Goal: Transaction & Acquisition: Book appointment/travel/reservation

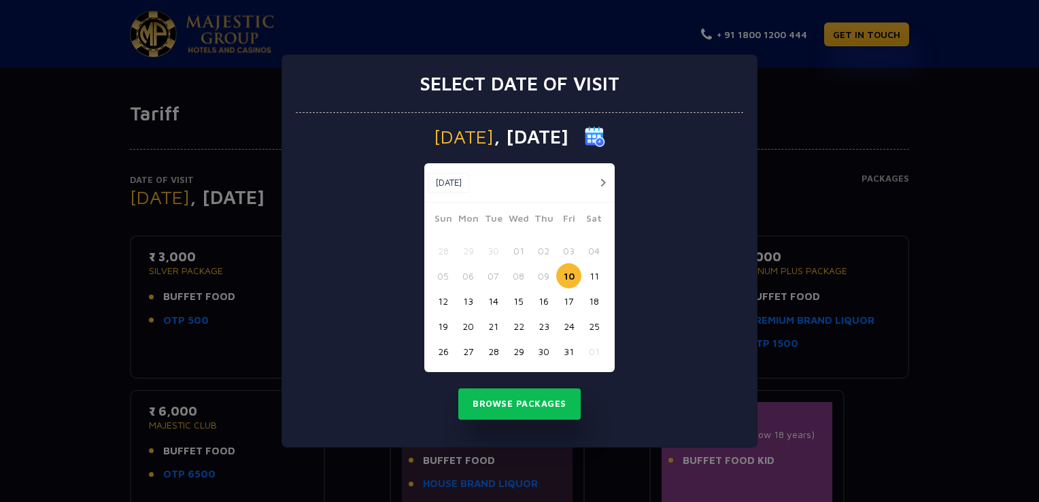
click at [544, 328] on button "23" at bounding box center [543, 325] width 25 height 25
click at [545, 325] on button "23" at bounding box center [543, 325] width 25 height 25
click at [511, 401] on button "Browse Packages" at bounding box center [519, 403] width 122 height 31
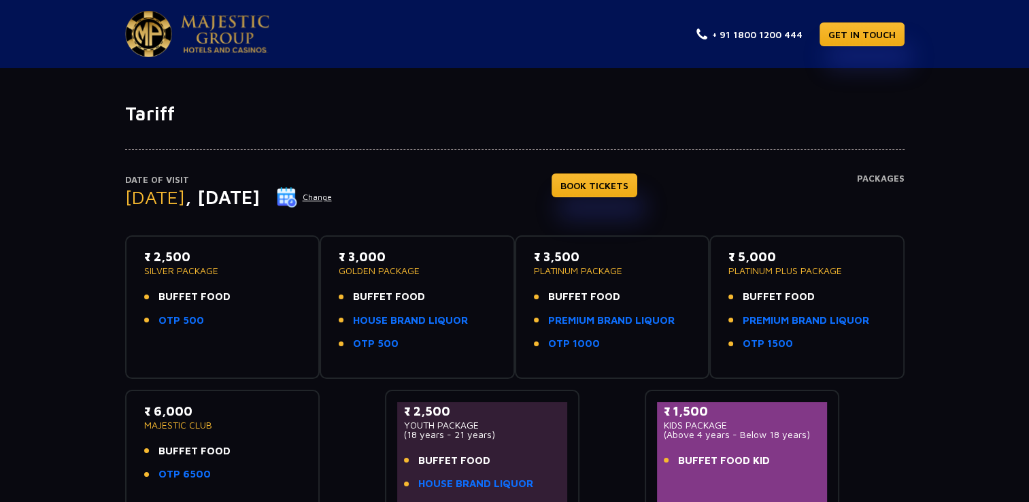
click at [332, 197] on button "Change" at bounding box center [304, 197] width 56 height 22
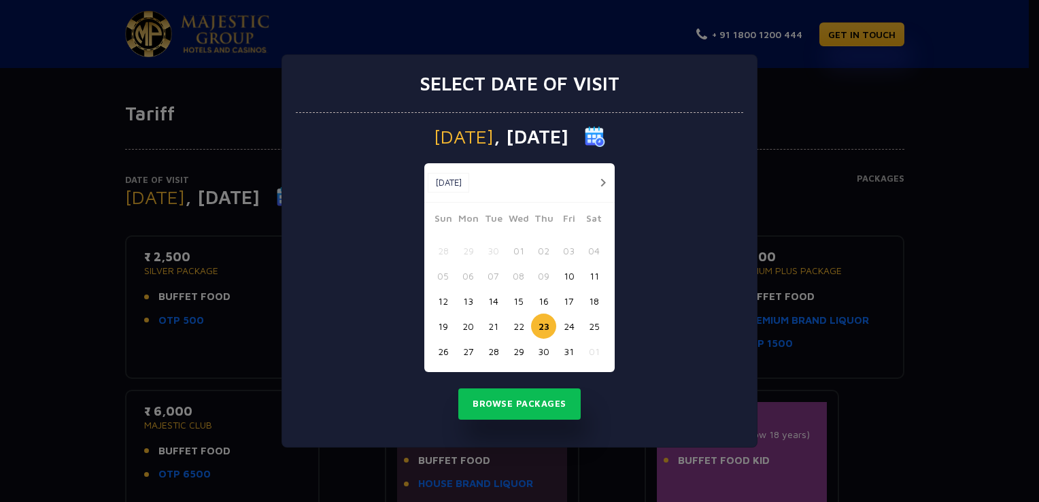
click at [596, 278] on button "11" at bounding box center [593, 275] width 25 height 25
click at [471, 303] on button "13" at bounding box center [468, 300] width 25 height 25
click at [506, 404] on button "Browse Packages" at bounding box center [519, 403] width 122 height 31
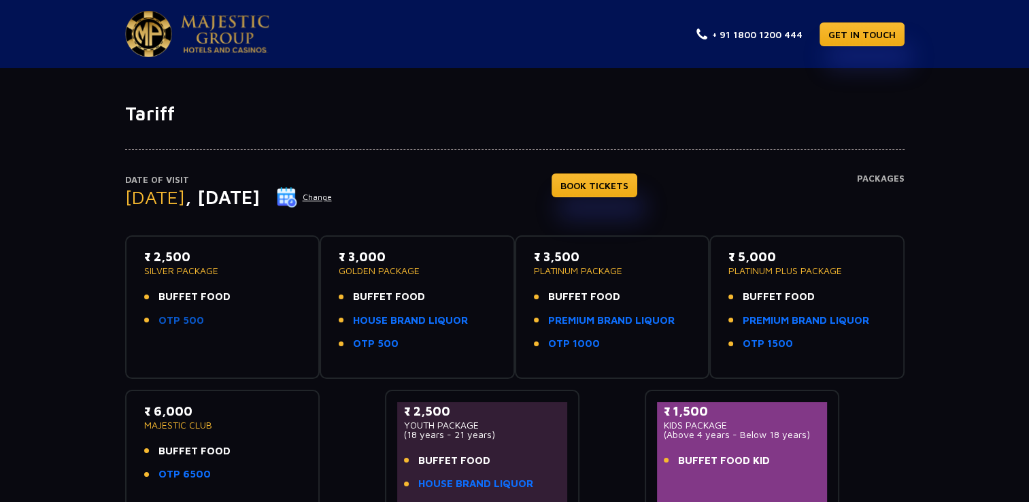
click at [185, 322] on link "OTP 500" at bounding box center [181, 321] width 46 height 16
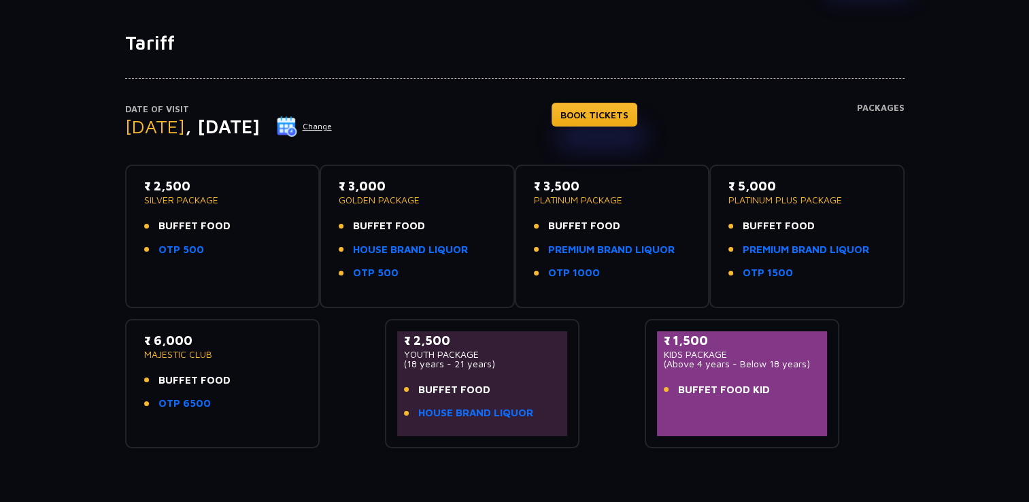
scroll to position [59, 0]
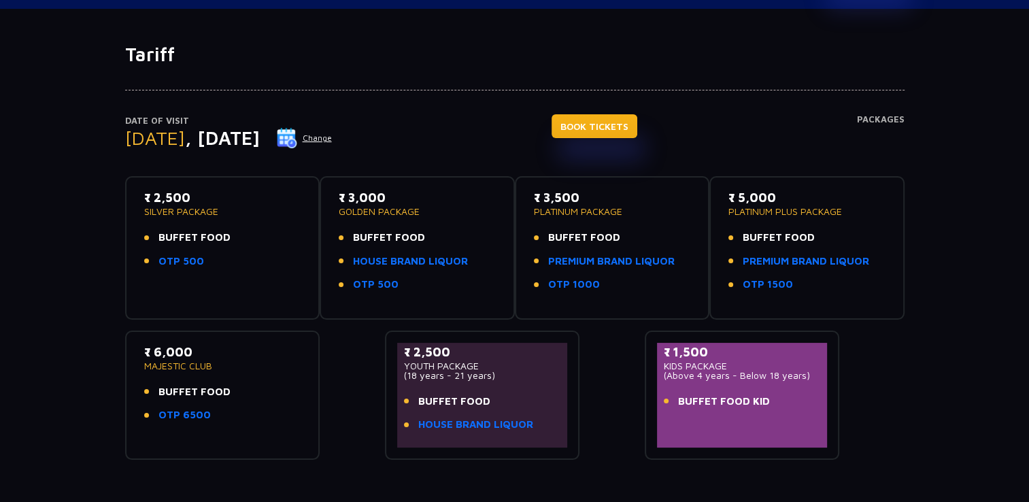
click at [623, 124] on link "BOOK TICKETS" at bounding box center [594, 126] width 86 height 24
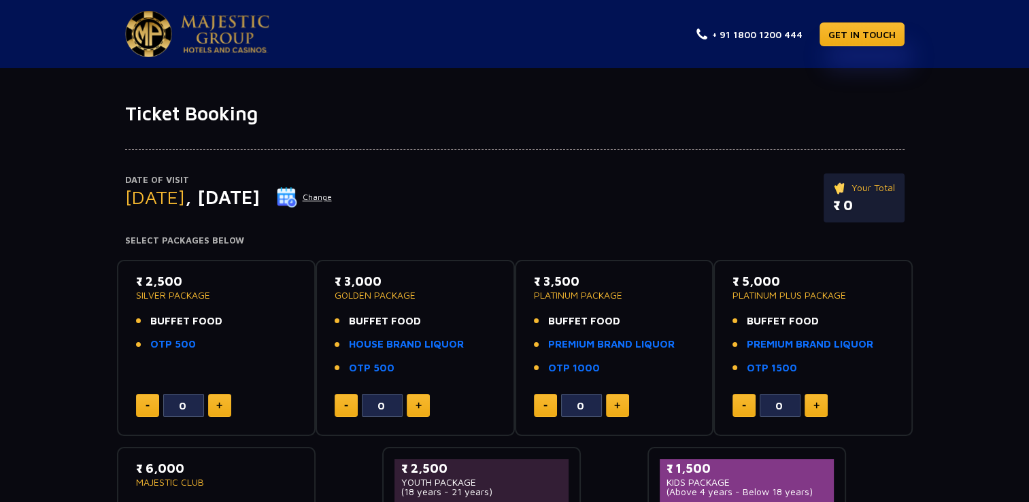
click at [226, 406] on button at bounding box center [219, 405] width 23 height 23
type input "2"
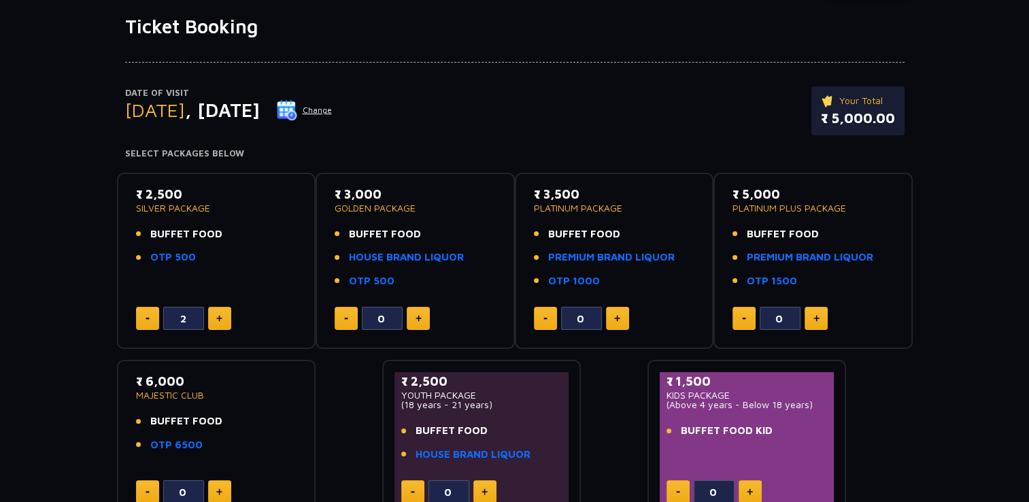
scroll to position [69, 0]
